Goal: Transaction & Acquisition: Purchase product/service

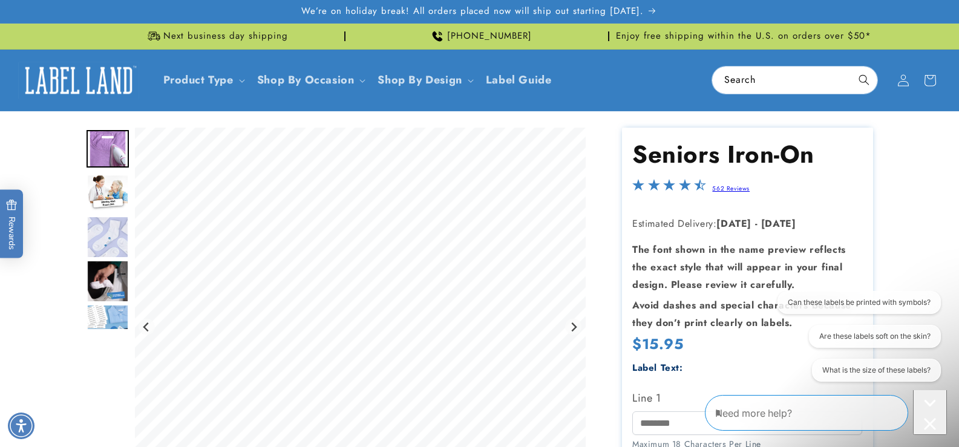
click at [109, 191] on img "Go to slide 2" at bounding box center [107, 193] width 42 height 38
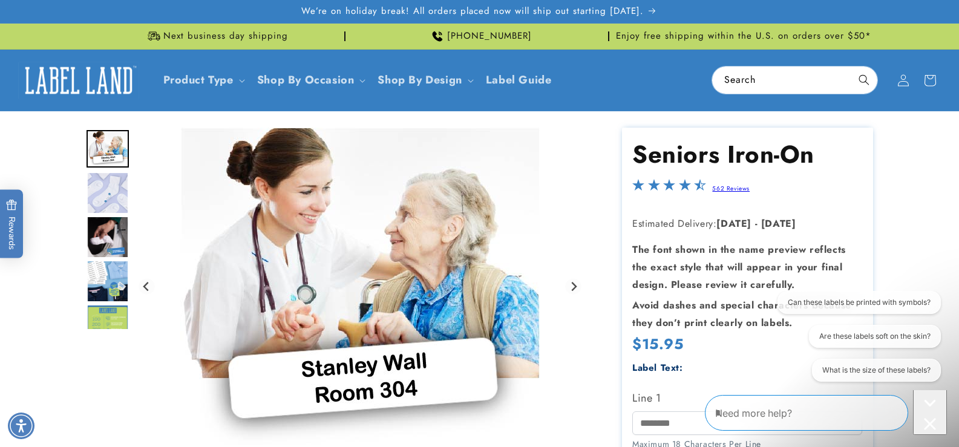
click at [113, 237] on img "Go to slide 4" at bounding box center [107, 237] width 42 height 42
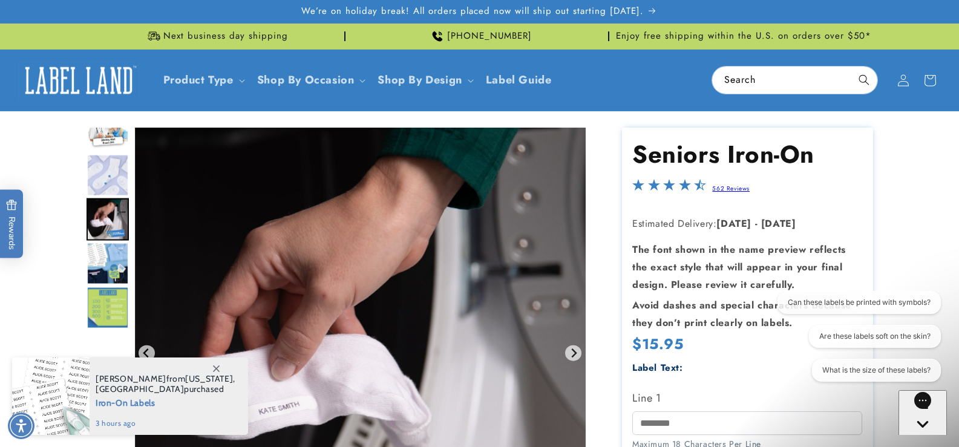
click at [113, 266] on img "Go to slide 5" at bounding box center [107, 264] width 42 height 42
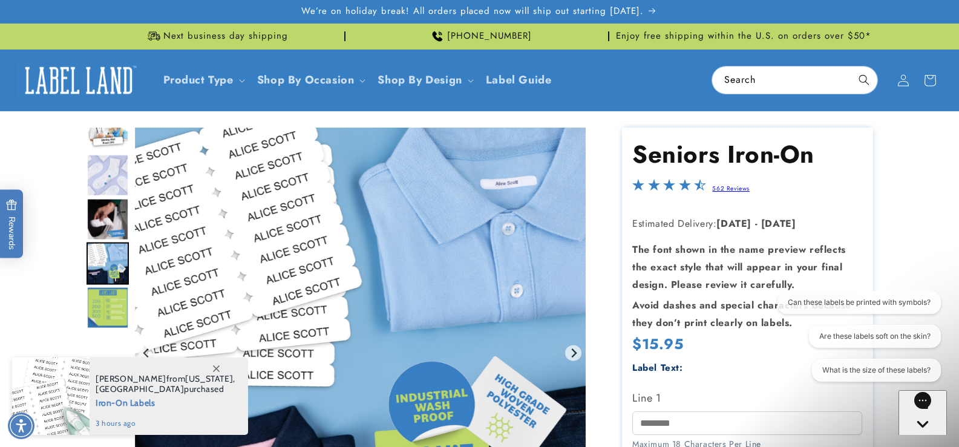
click at [112, 303] on img "Go to slide 6" at bounding box center [107, 308] width 42 height 42
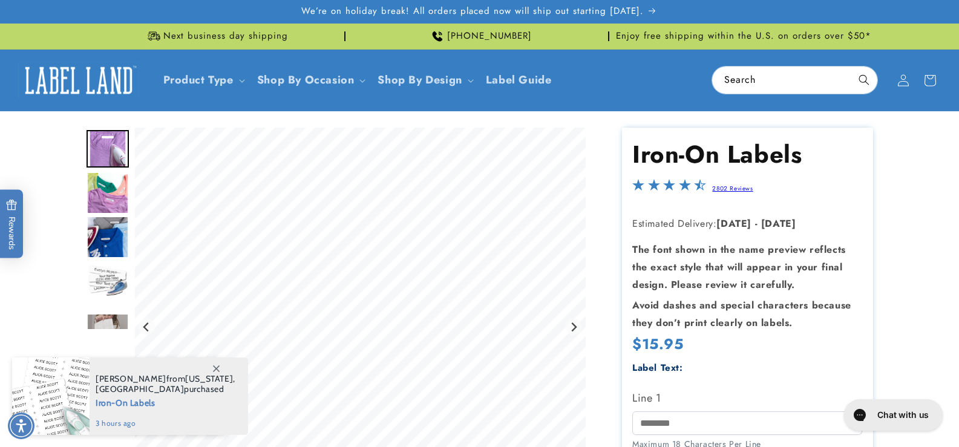
click at [105, 203] on img "Go to slide 2" at bounding box center [107, 193] width 42 height 42
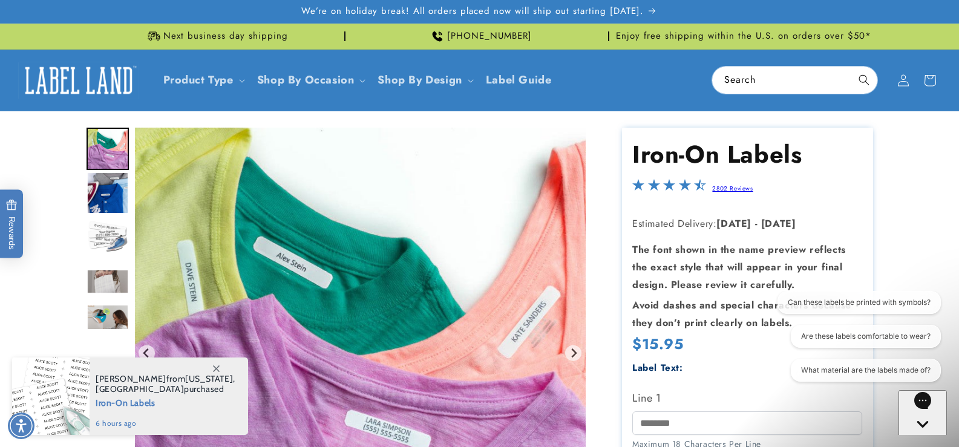
click at [113, 274] on img "Go to slide 5" at bounding box center [107, 281] width 42 height 25
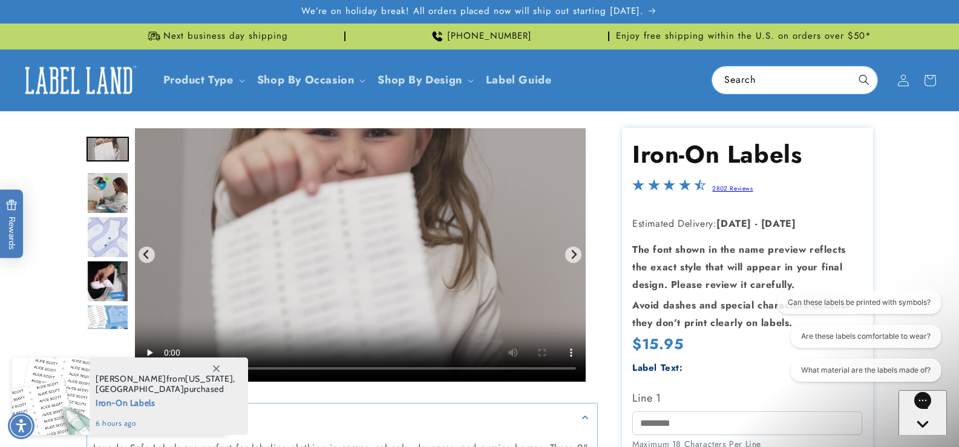
click at [113, 306] on img "Go to slide 9" at bounding box center [107, 325] width 42 height 42
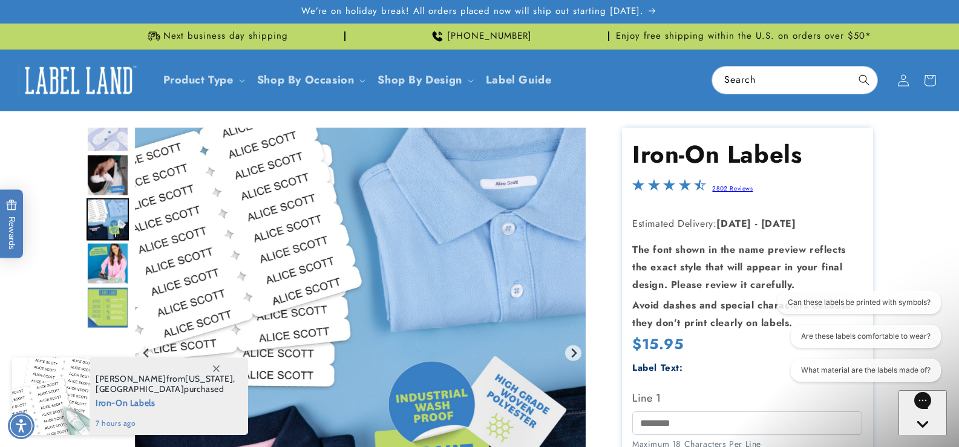
click at [727, 184] on link "2802 Reviews" at bounding box center [732, 188] width 41 height 9
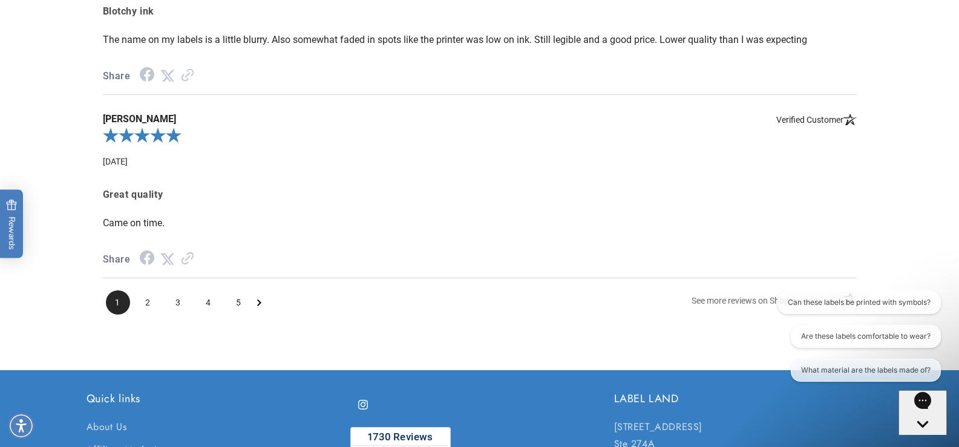
scroll to position [1705, 0]
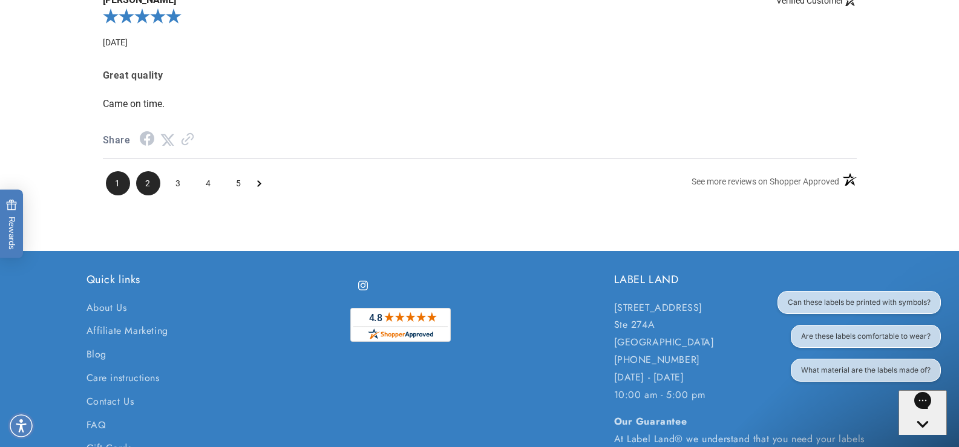
click at [142, 192] on span "2" at bounding box center [148, 183] width 24 height 24
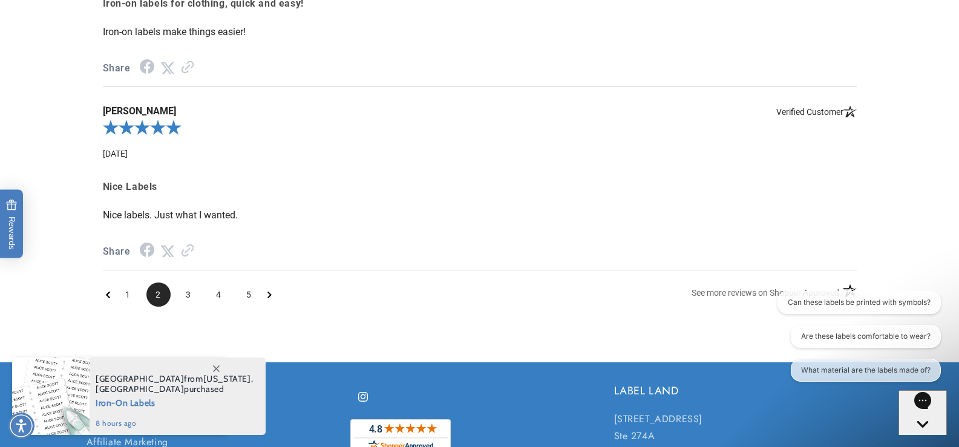
scroll to position [1699, 0]
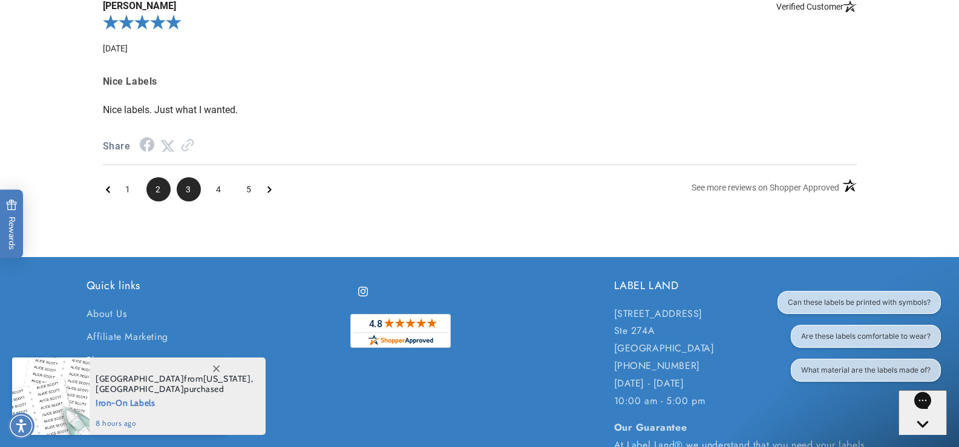
click at [187, 197] on span "3" at bounding box center [189, 189] width 24 height 24
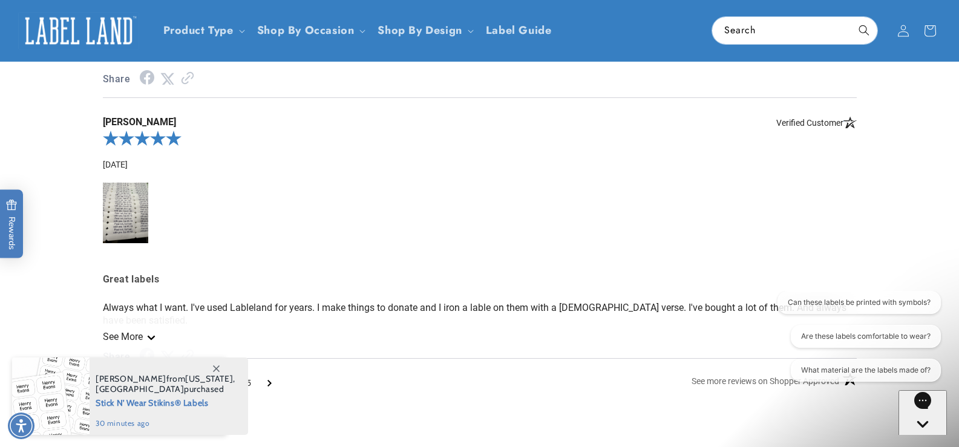
scroll to position [1578, 0]
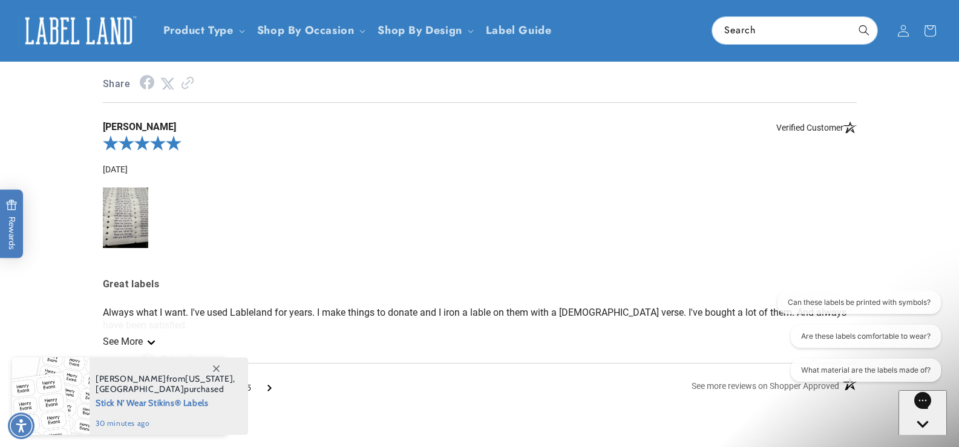
click at [132, 215] on img at bounding box center [125, 218] width 45 height 60
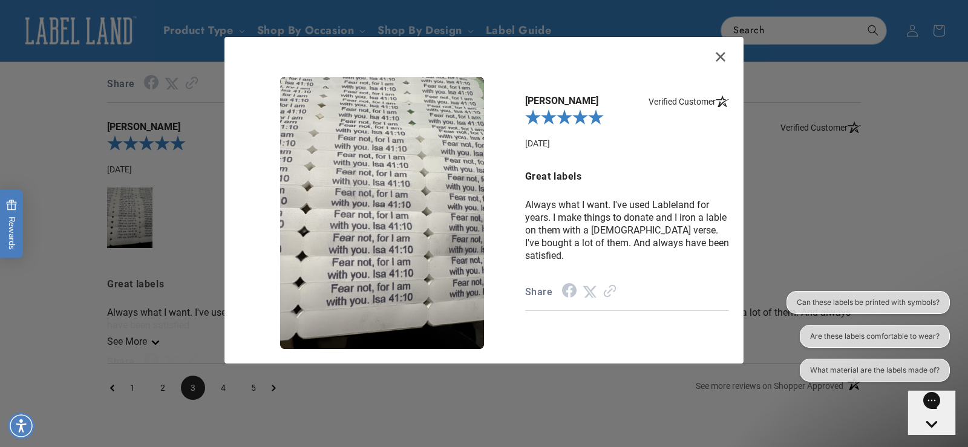
click at [722, 57] on icon "Close" at bounding box center [721, 57] width 10 height 10
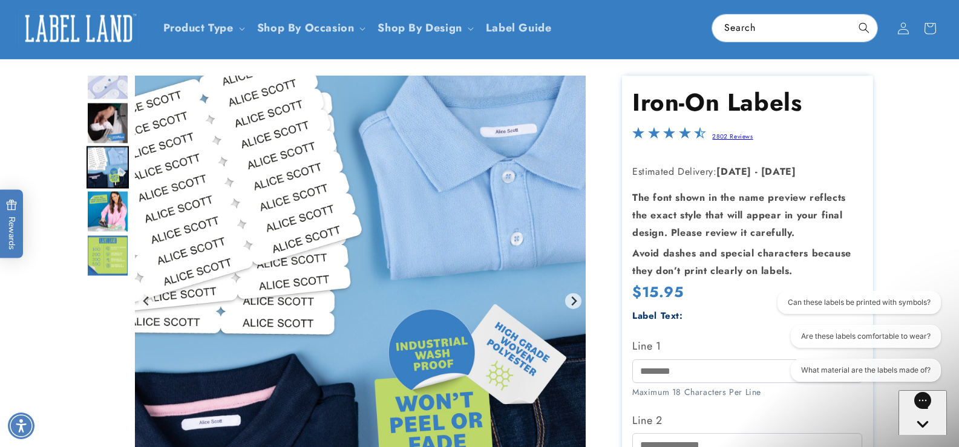
scroll to position [181, 0]
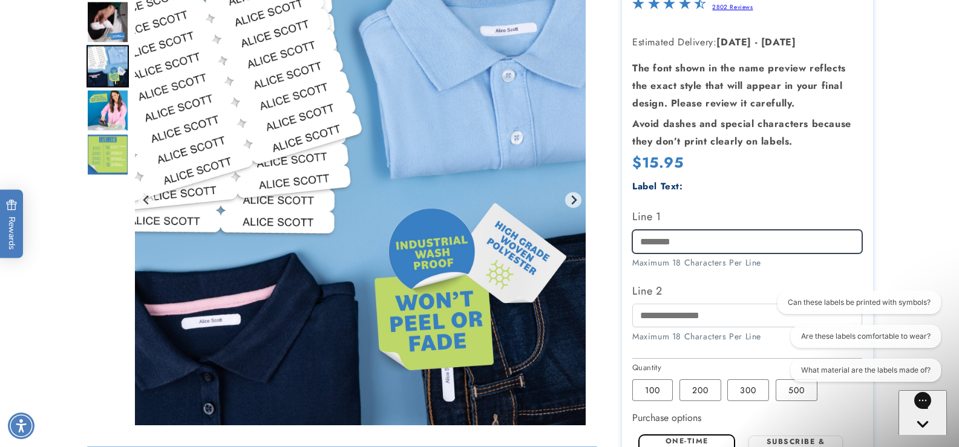
click at [673, 238] on input "Line 1" at bounding box center [747, 242] width 230 height 24
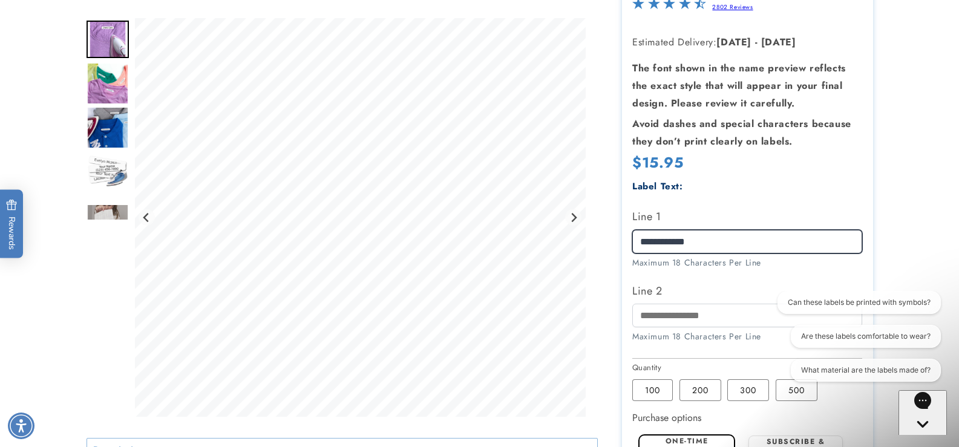
type input "**********"
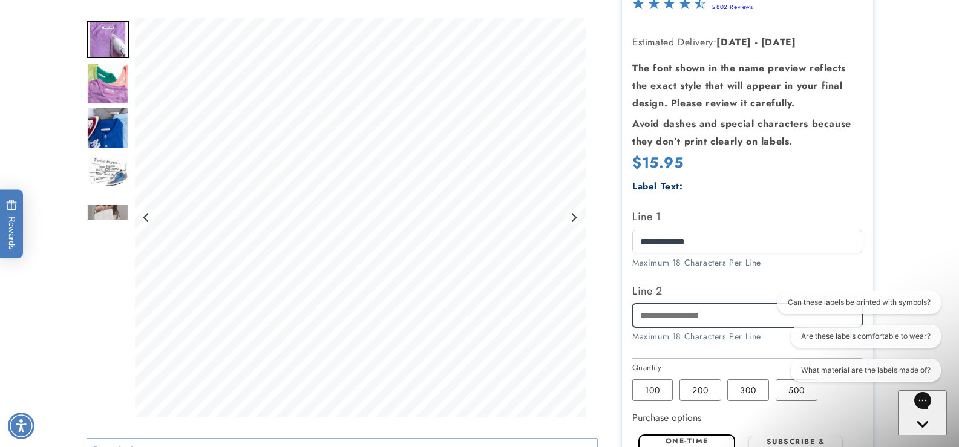
click at [706, 314] on input "Line 2" at bounding box center [747, 316] width 230 height 24
drag, startPoint x: 665, startPoint y: 315, endPoint x: 682, endPoint y: 308, distance: 18.0
click at [671, 313] on input "********" at bounding box center [747, 316] width 230 height 24
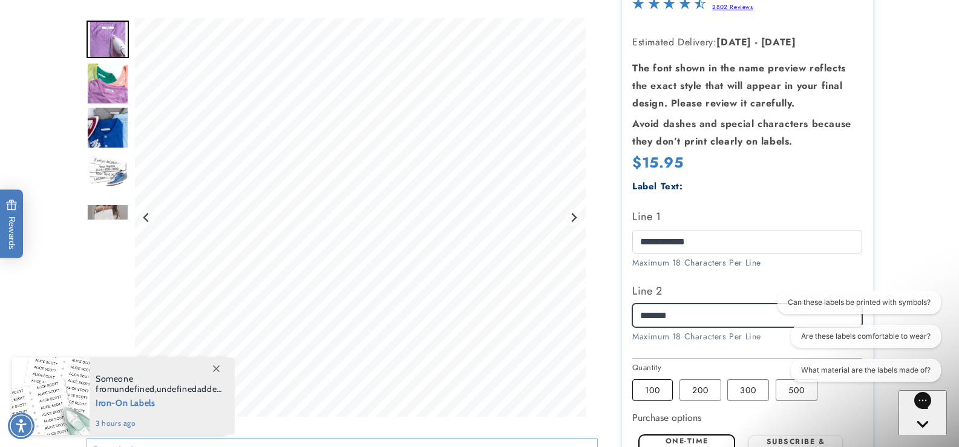
type input "*******"
click at [653, 393] on label "100 Variant sold out or unavailable" at bounding box center [652, 390] width 41 height 22
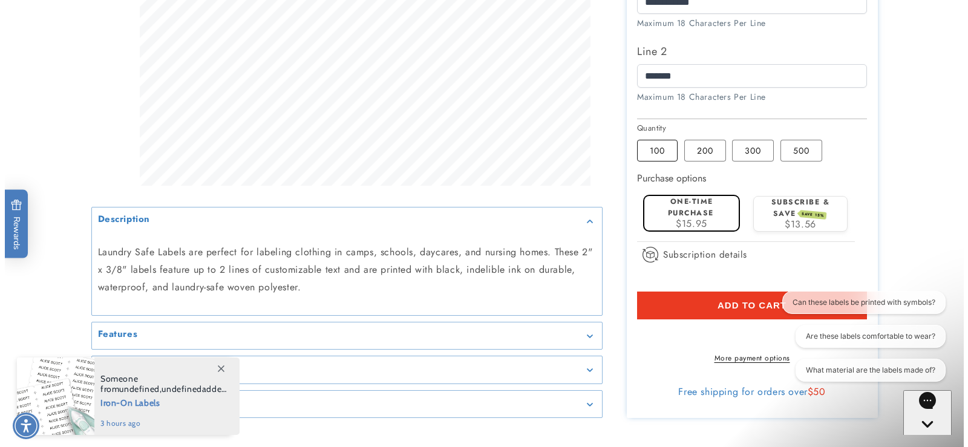
scroll to position [423, 0]
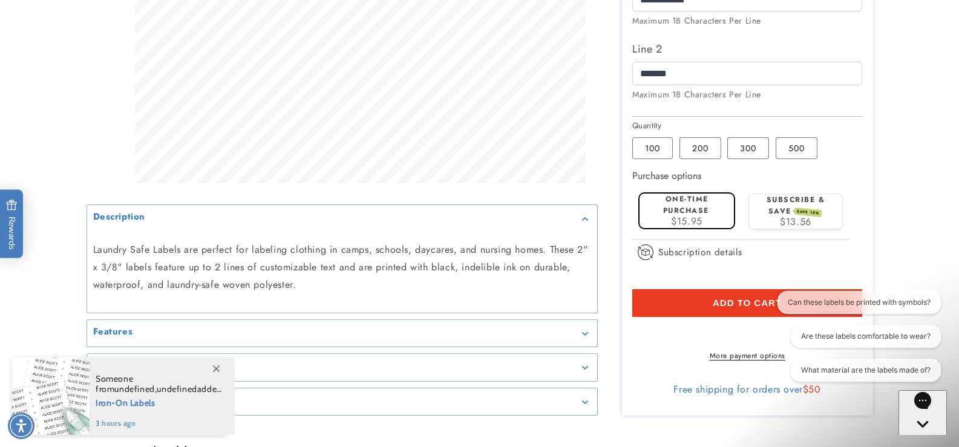
click at [699, 304] on button "Add to cart" at bounding box center [747, 303] width 230 height 28
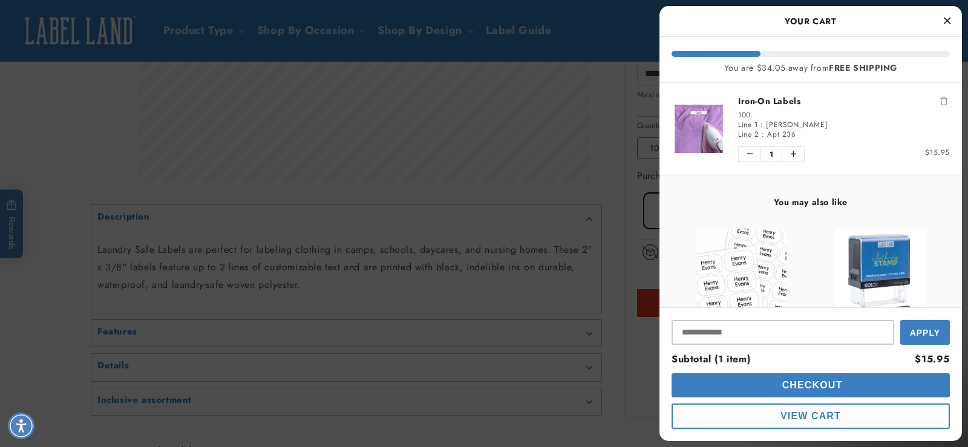
click at [800, 415] on span "View Cart" at bounding box center [810, 416] width 60 height 10
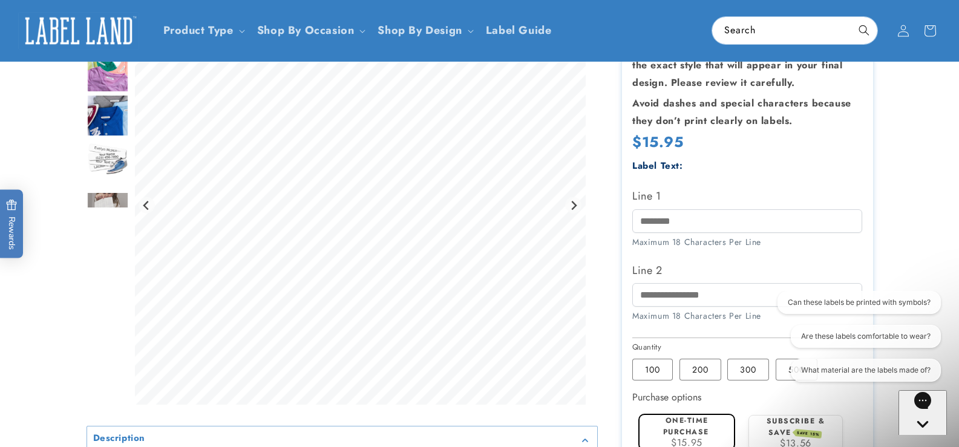
scroll to position [181, 0]
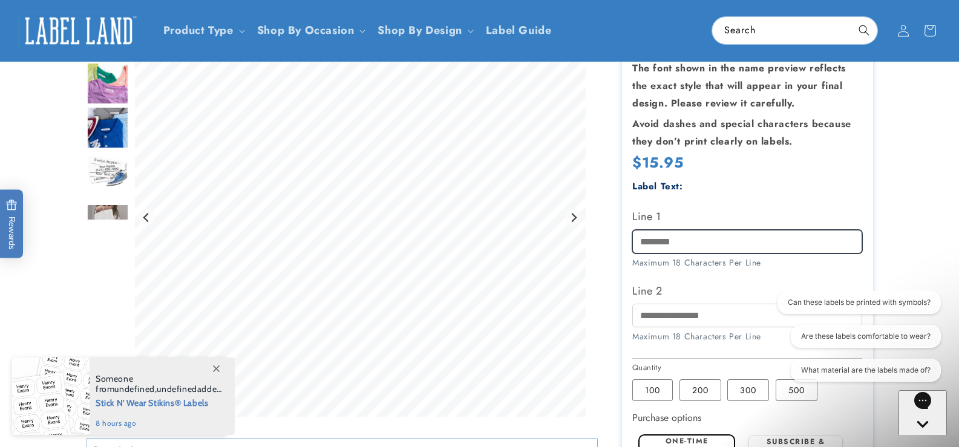
click at [682, 243] on input "Line 1" at bounding box center [747, 242] width 230 height 24
type input "**********"
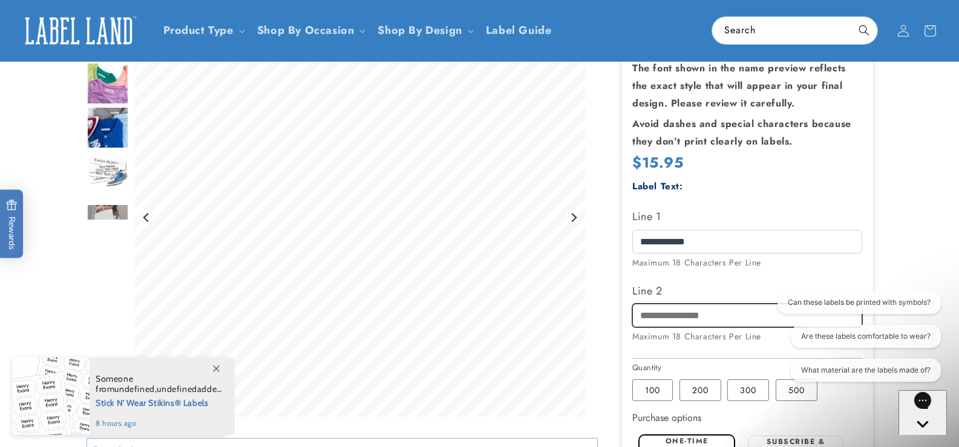
click at [680, 318] on input "Line 2" at bounding box center [747, 316] width 230 height 24
type input "*******"
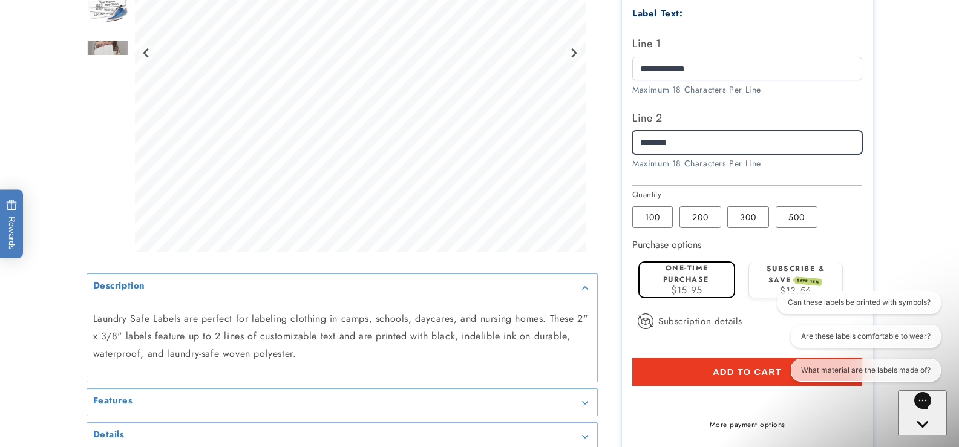
scroll to position [363, 0]
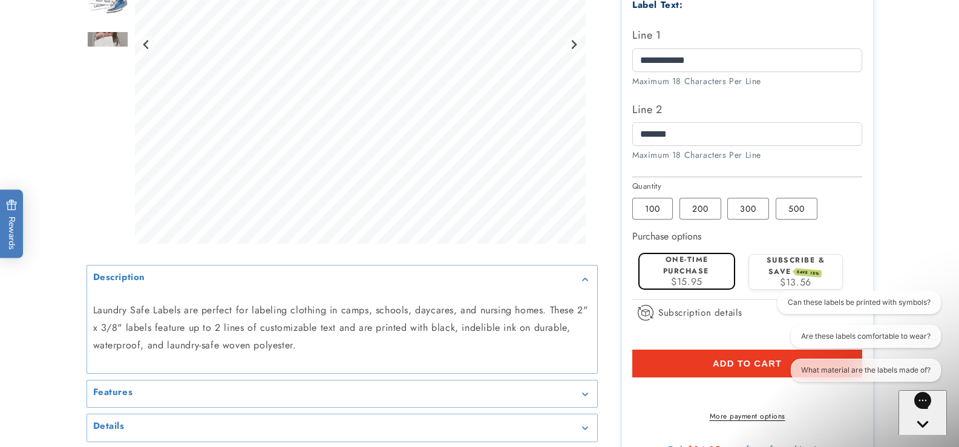
click at [742, 362] on span "Add to cart" at bounding box center [747, 363] width 69 height 11
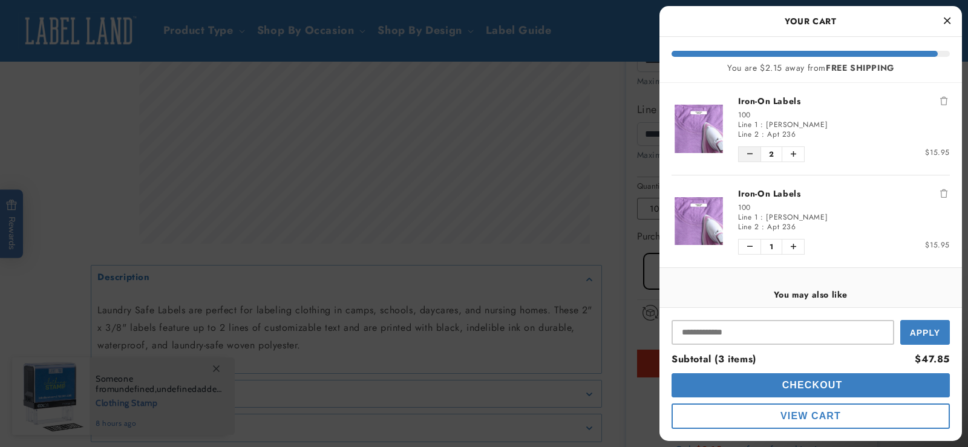
click at [747, 155] on icon "Decrease quantity of Iron-On Labels" at bounding box center [749, 154] width 5 height 7
click at [747, 155] on icon "Decrease quantity of Iron-On Labels" at bounding box center [749, 153] width 9 height 9
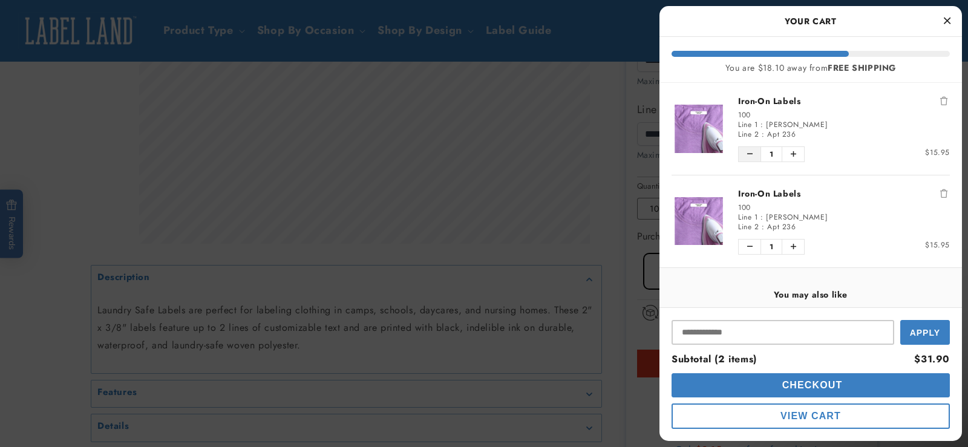
click at [747, 155] on icon "Decrease quantity of Iron-On Labels" at bounding box center [749, 154] width 9 height 8
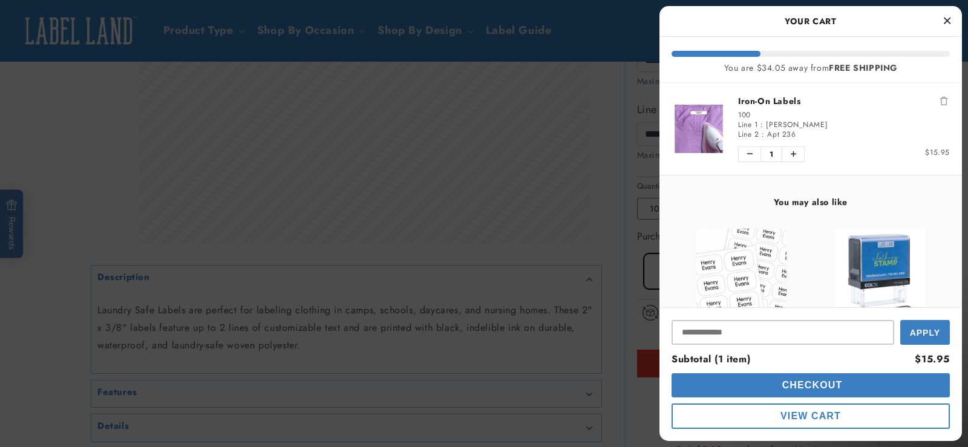
click at [747, 155] on icon "Decrease quantity of Iron-On Labels" at bounding box center [749, 154] width 5 height 7
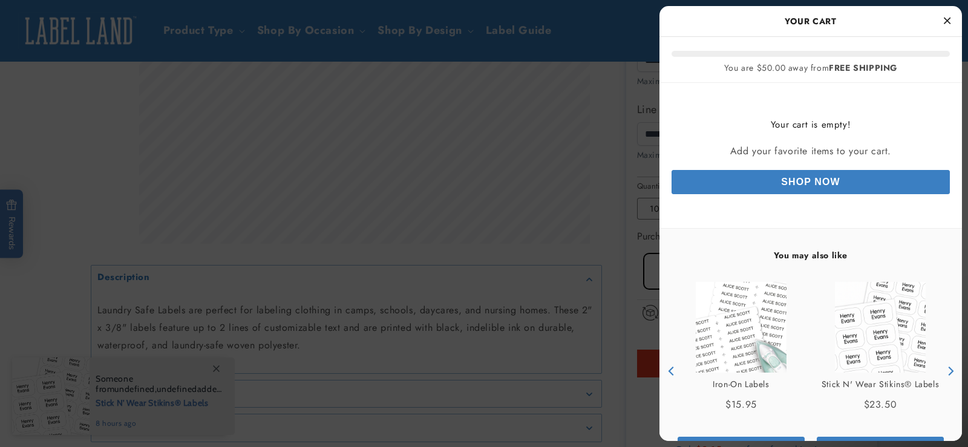
click at [942, 18] on button "Close Cart" at bounding box center [947, 21] width 18 height 18
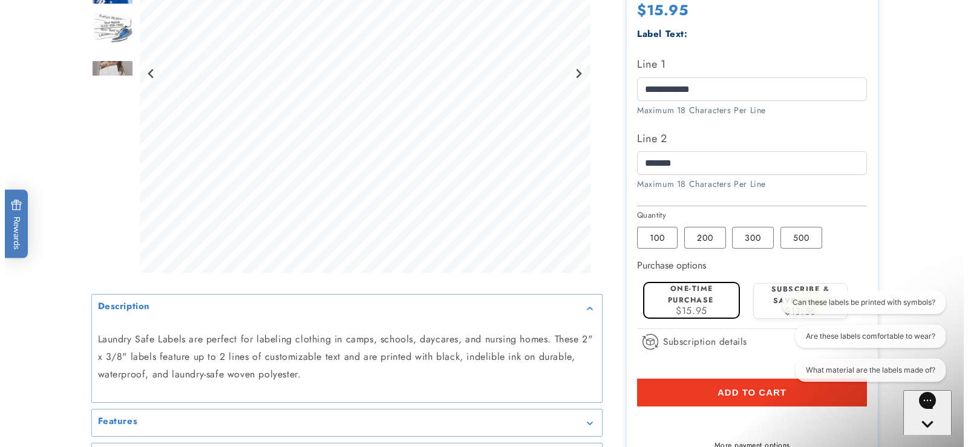
scroll to position [484, 0]
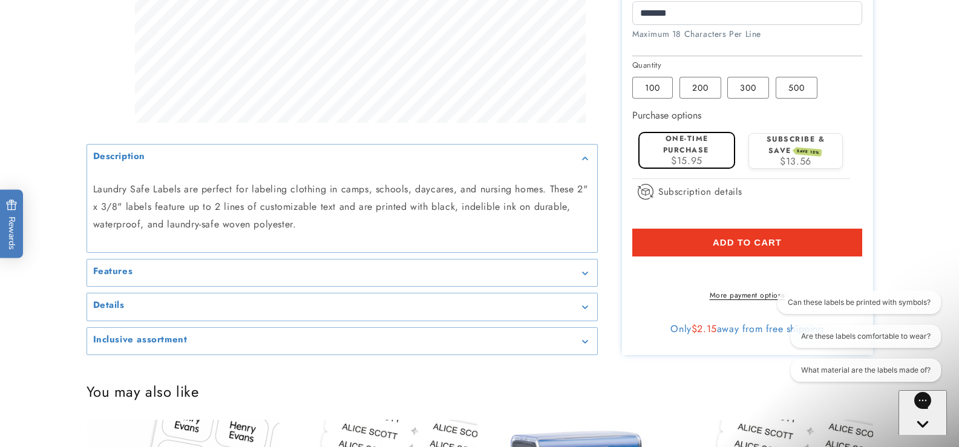
click at [710, 241] on button "Add to cart" at bounding box center [747, 243] width 230 height 28
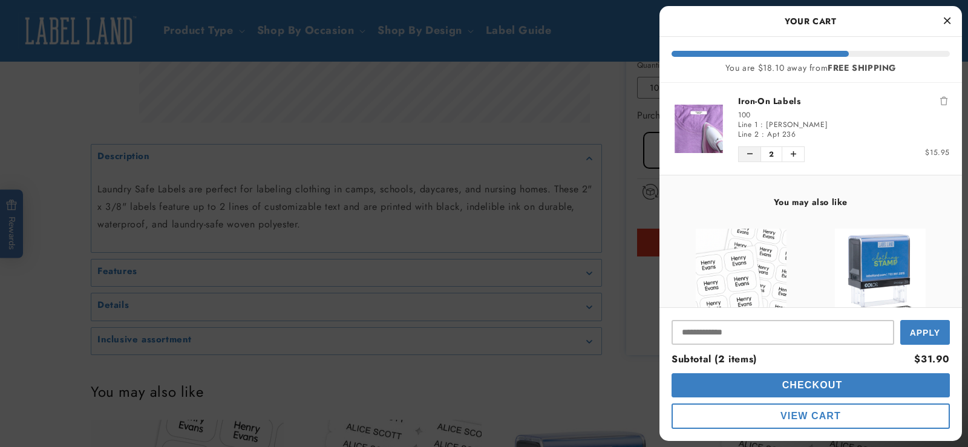
click at [751, 154] on icon "Decrease quantity of Iron-On Labels" at bounding box center [749, 154] width 5 height 7
click at [815, 380] on span "Checkout" at bounding box center [811, 385] width 64 height 10
